Goal: Check status: Check status

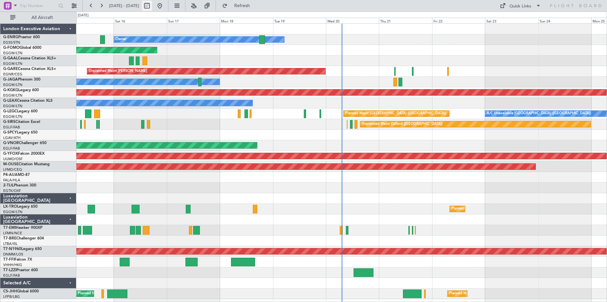
click at [152, 8] on button at bounding box center [147, 6] width 10 height 10
select select "8"
select select "2025"
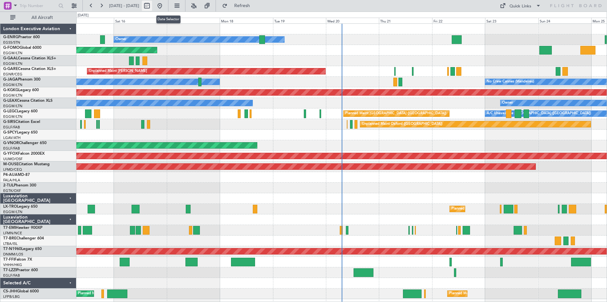
click at [152, 8] on button at bounding box center [147, 6] width 10 height 10
select select "8"
select select "2025"
click at [152, 8] on button at bounding box center [147, 6] width 10 height 10
select select "8"
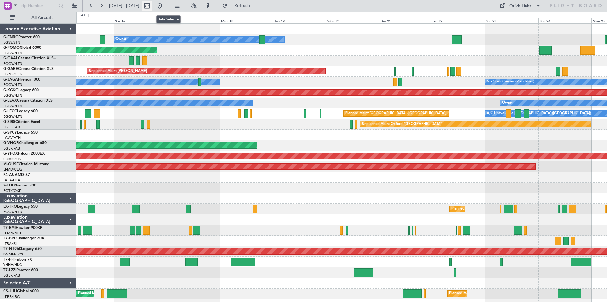
select select "2025"
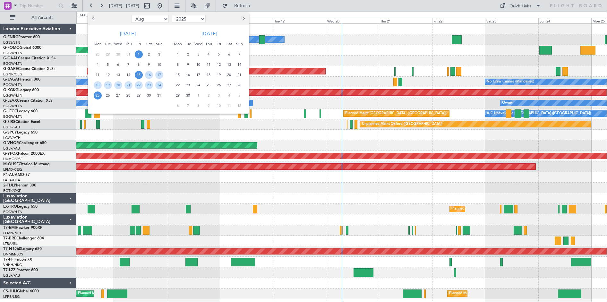
click at [140, 54] on span "1" at bounding box center [139, 54] width 8 height 8
click at [137, 72] on span "15" at bounding box center [139, 75] width 8 height 8
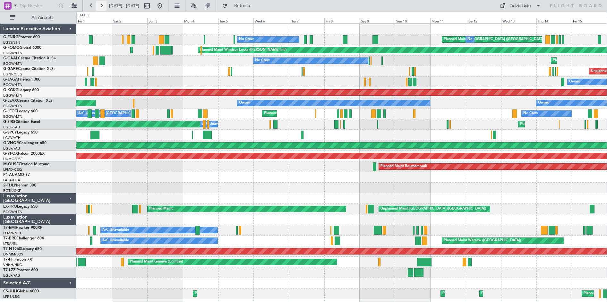
click at [101, 6] on button at bounding box center [101, 6] width 10 height 10
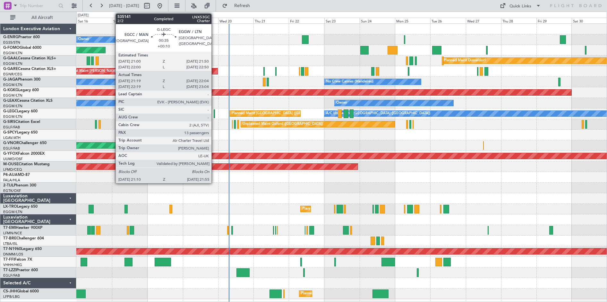
click at [214, 113] on div at bounding box center [214, 113] width 1 height 9
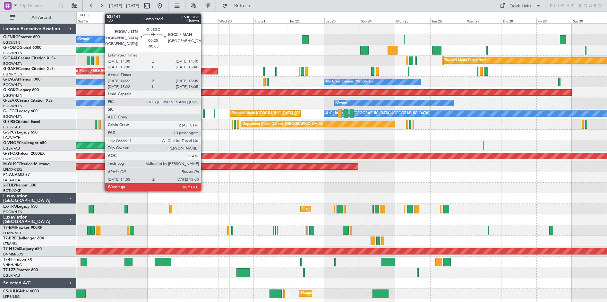
click at [204, 111] on div at bounding box center [204, 113] width 2 height 9
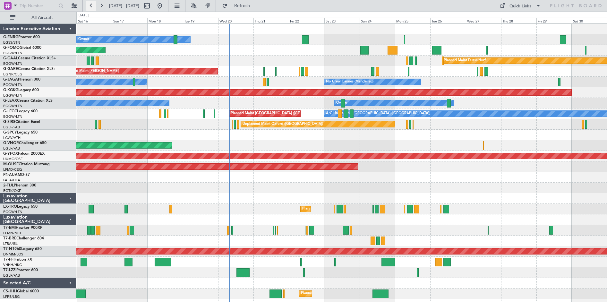
click at [95, 5] on button at bounding box center [91, 6] width 10 height 10
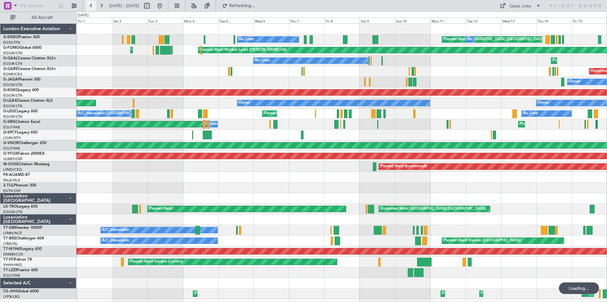
click at [94, 6] on button at bounding box center [91, 6] width 10 height 10
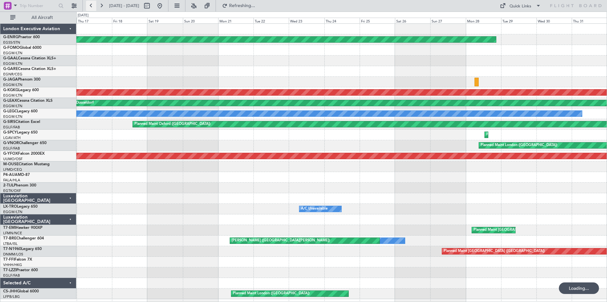
click at [94, 6] on button at bounding box center [91, 6] width 10 height 10
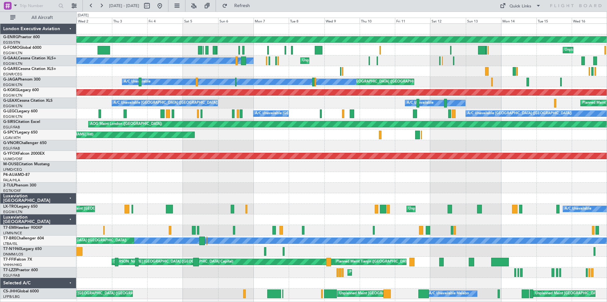
click at [296, 254] on div "AOG Maint Paris ([GEOGRAPHIC_DATA]) Unplanned Maint [US_STATE] ([GEOGRAPHIC_DAT…" at bounding box center [341, 161] width 530 height 275
click at [89, 6] on button at bounding box center [91, 6] width 10 height 10
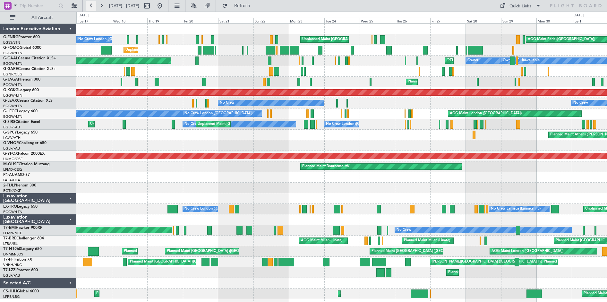
click at [91, 6] on button at bounding box center [91, 6] width 10 height 10
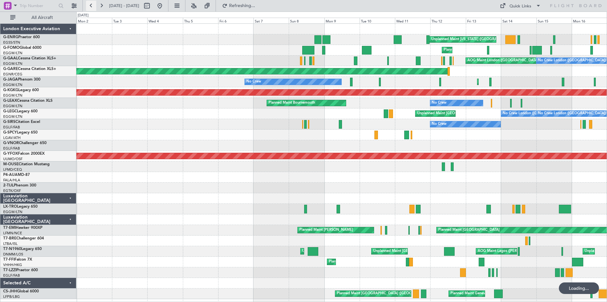
click at [91, 6] on button at bounding box center [91, 6] width 10 height 10
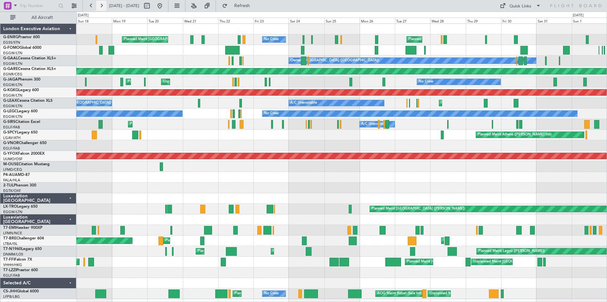
click at [101, 4] on button at bounding box center [101, 6] width 10 height 10
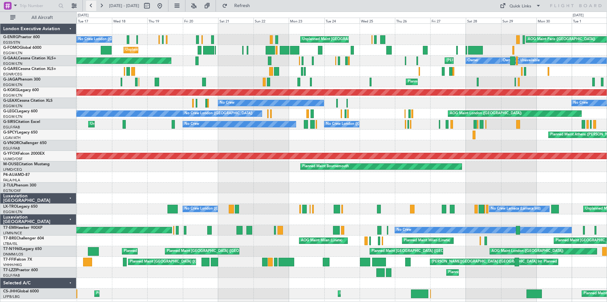
click at [92, 5] on button at bounding box center [91, 6] width 10 height 10
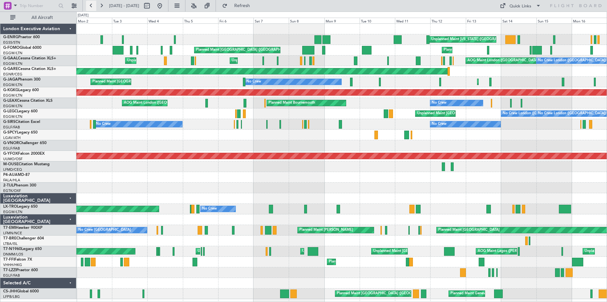
click at [90, 6] on button at bounding box center [91, 6] width 10 height 10
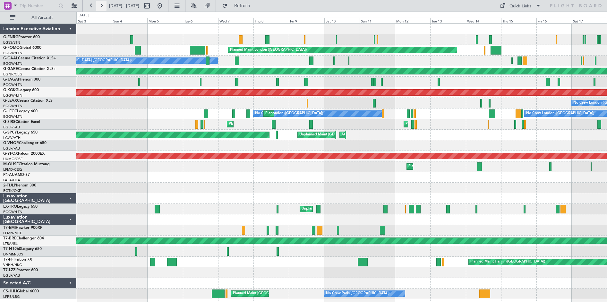
click at [104, 3] on button at bounding box center [101, 6] width 10 height 10
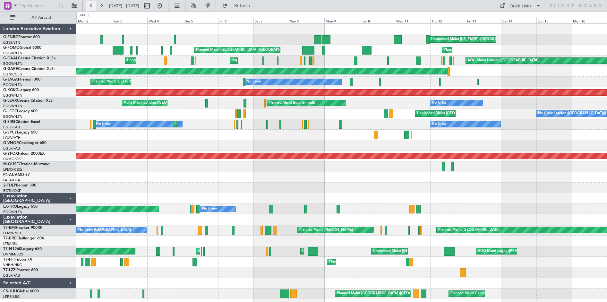
click at [89, 8] on button at bounding box center [91, 6] width 10 height 10
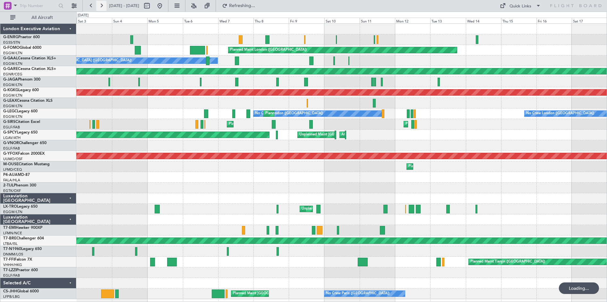
click at [101, 6] on button at bounding box center [101, 6] width 10 height 10
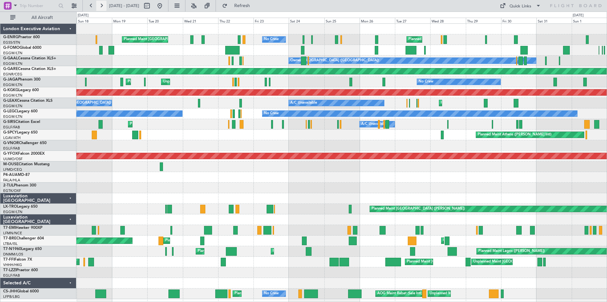
click at [103, 7] on button at bounding box center [101, 6] width 10 height 10
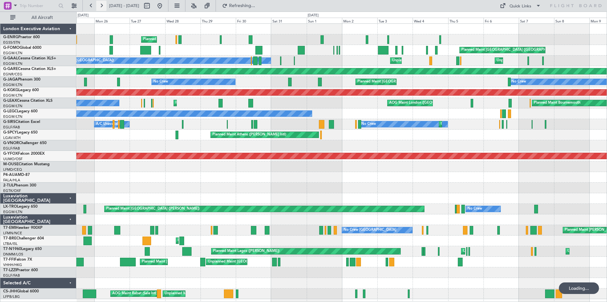
click at [103, 7] on button at bounding box center [101, 6] width 10 height 10
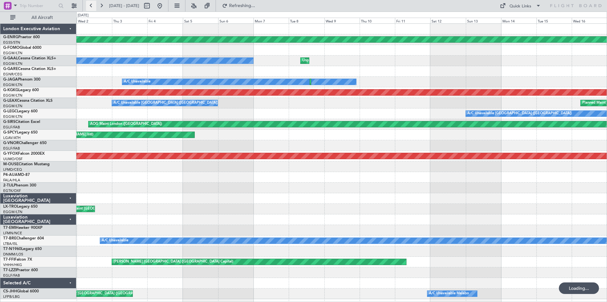
click at [90, 8] on button at bounding box center [91, 6] width 10 height 10
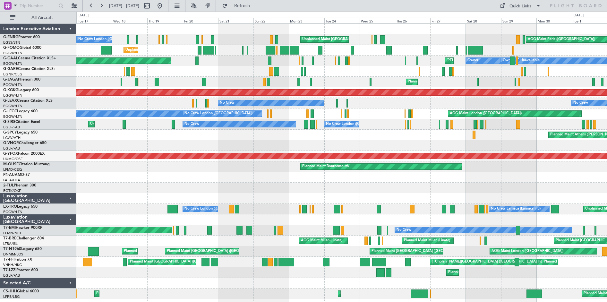
drag, startPoint x: 185, startPoint y: 55, endPoint x: 268, endPoint y: 0, distance: 98.8
click at [291, 4] on div "[DATE] - [DATE] Refresh Quick Links All Aircraft" at bounding box center [303, 6] width 607 height 12
click at [104, 6] on button at bounding box center [101, 6] width 10 height 10
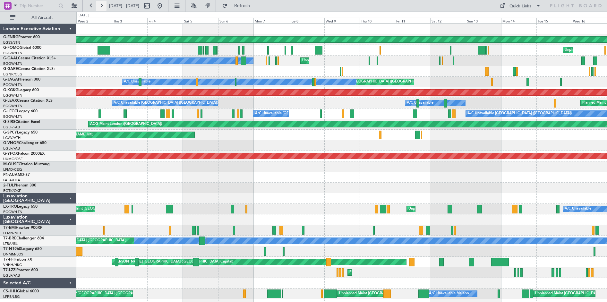
click at [102, 7] on button at bounding box center [101, 6] width 10 height 10
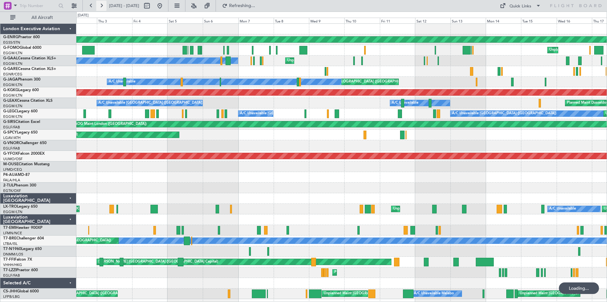
click at [102, 7] on button at bounding box center [101, 6] width 10 height 10
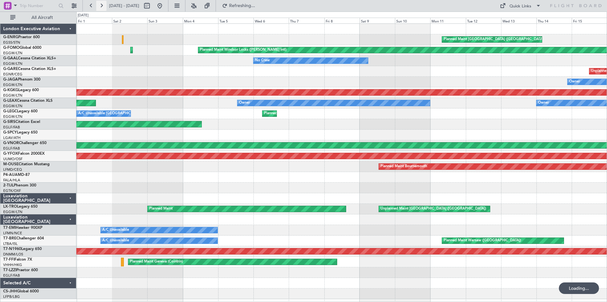
click at [102, 7] on button at bounding box center [101, 6] width 10 height 10
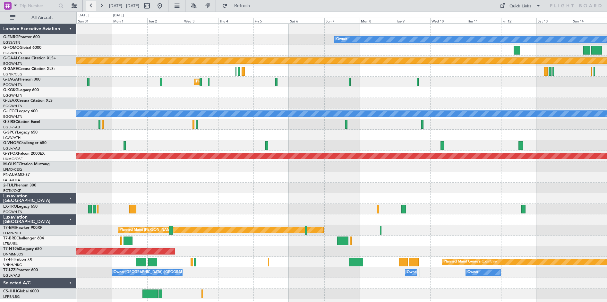
click at [93, 6] on button at bounding box center [91, 6] width 10 height 10
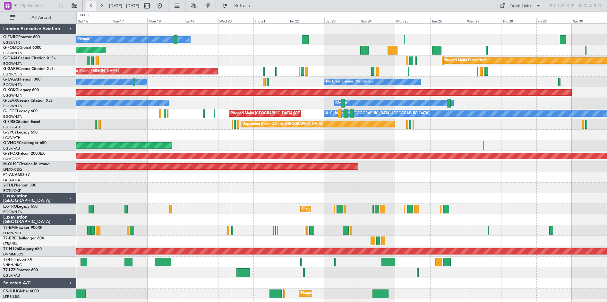
click at [90, 8] on button at bounding box center [91, 6] width 10 height 10
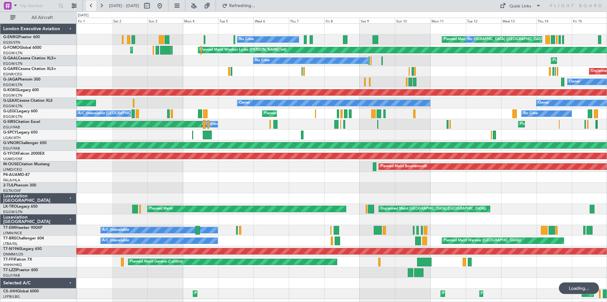
click at [90, 8] on button at bounding box center [91, 6] width 10 height 10
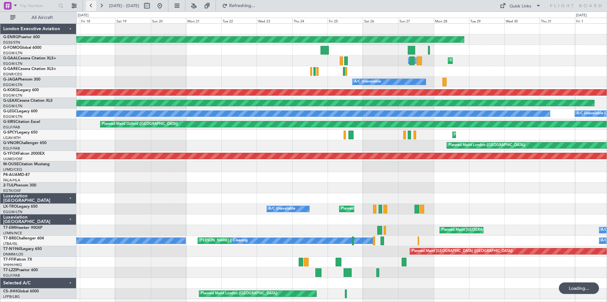
click at [90, 8] on button at bounding box center [91, 6] width 10 height 10
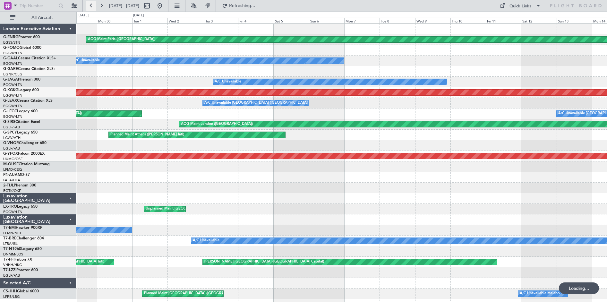
click at [90, 8] on button at bounding box center [91, 6] width 10 height 10
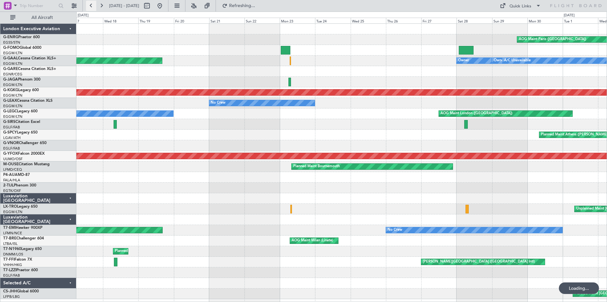
click at [90, 8] on button at bounding box center [91, 6] width 10 height 10
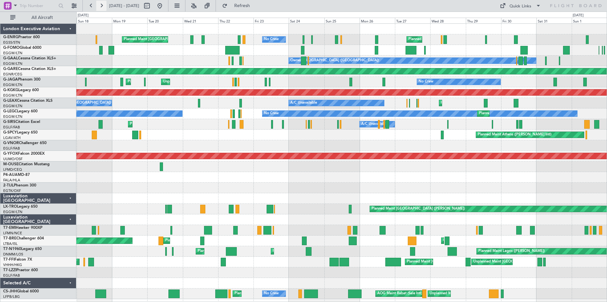
click at [101, 8] on button at bounding box center [101, 6] width 10 height 10
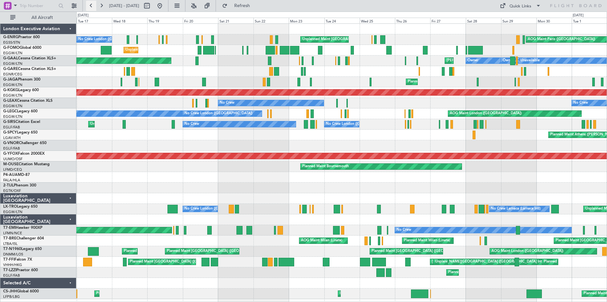
click at [92, 7] on button at bounding box center [91, 6] width 10 height 10
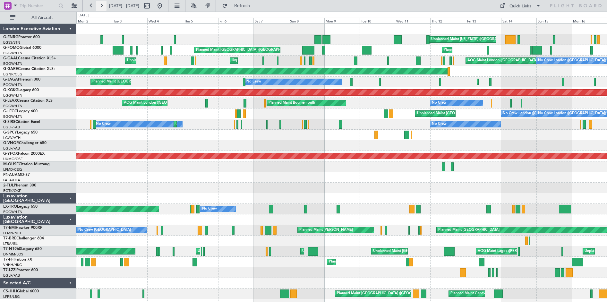
click at [98, 4] on button at bounding box center [101, 6] width 10 height 10
click at [99, 4] on button at bounding box center [101, 6] width 10 height 10
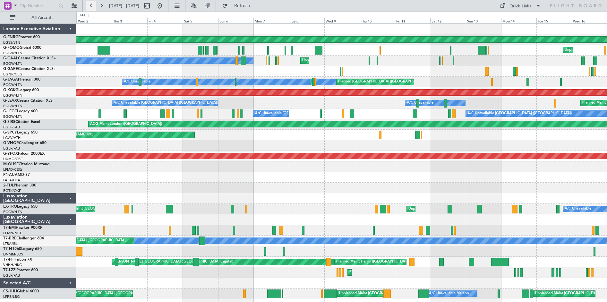
click at [93, 4] on button at bounding box center [91, 6] width 10 height 10
